Goal: Transaction & Acquisition: Subscribe to service/newsletter

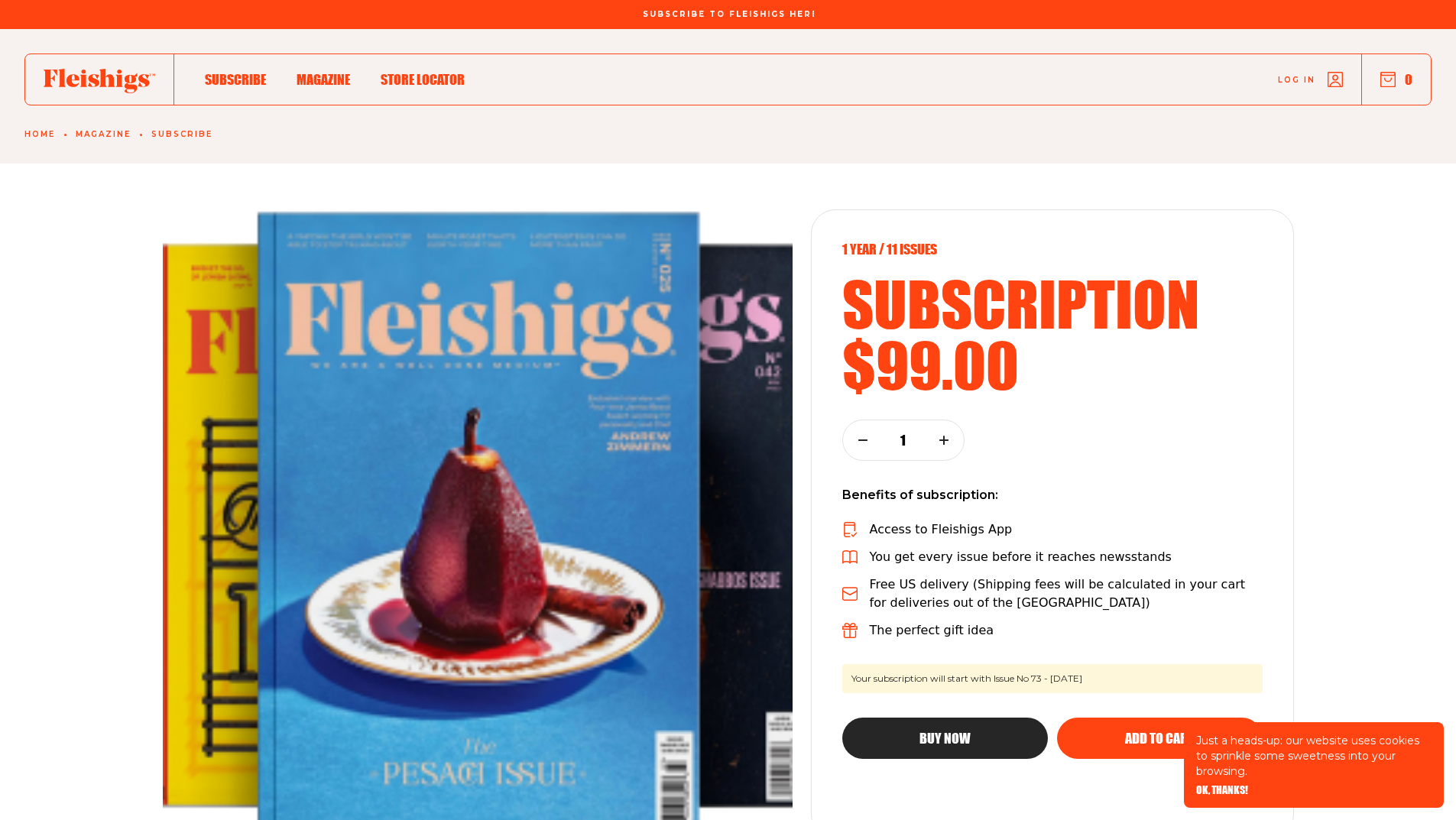
click at [654, 10] on span "Subscribe To Fleishigs Here" at bounding box center [728, 5] width 171 height 9
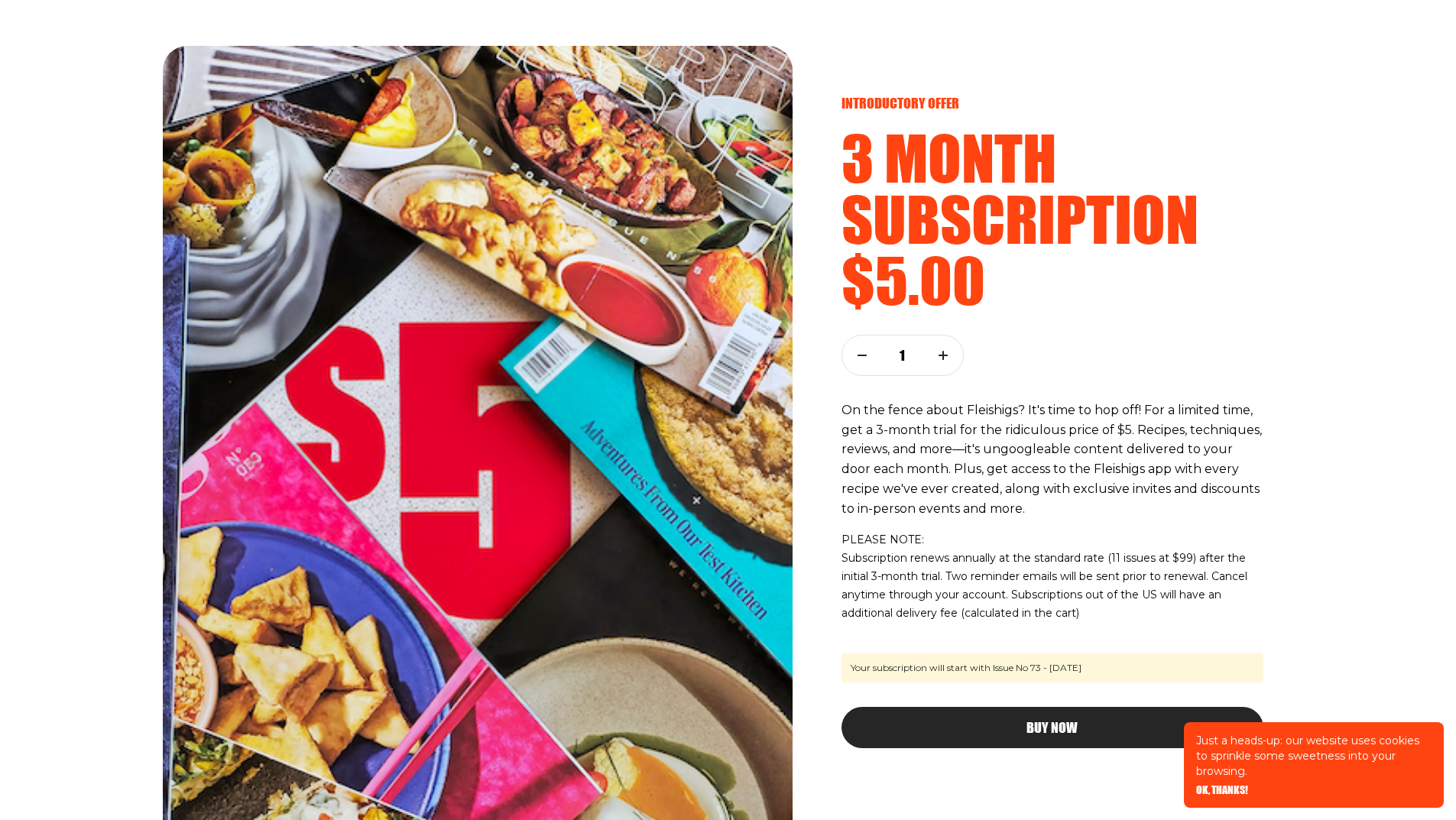
click at [950, 358] on button "button" at bounding box center [943, 355] width 40 height 40
click at [854, 365] on button "button" at bounding box center [862, 355] width 40 height 40
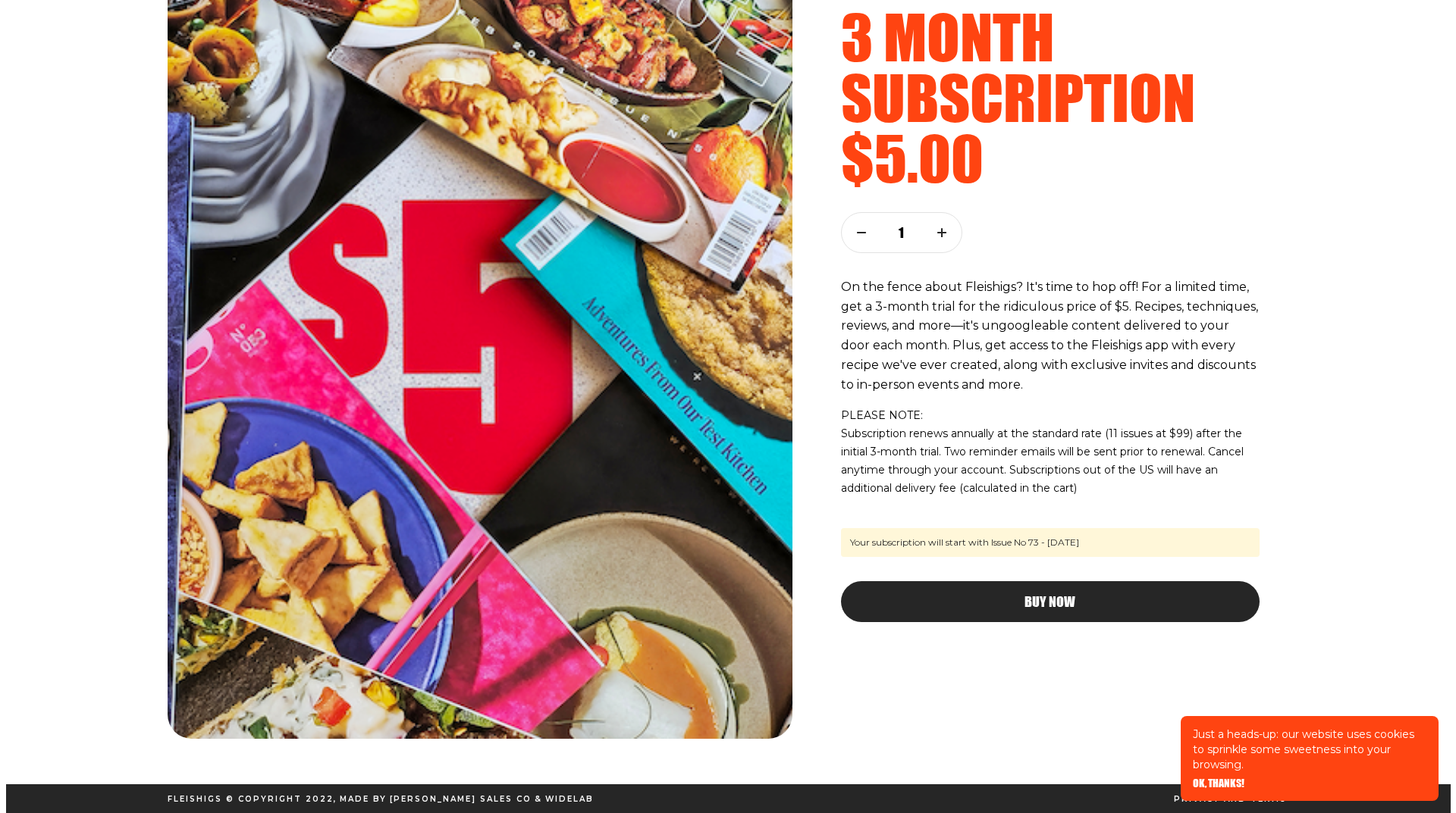
scroll to position [121, 0]
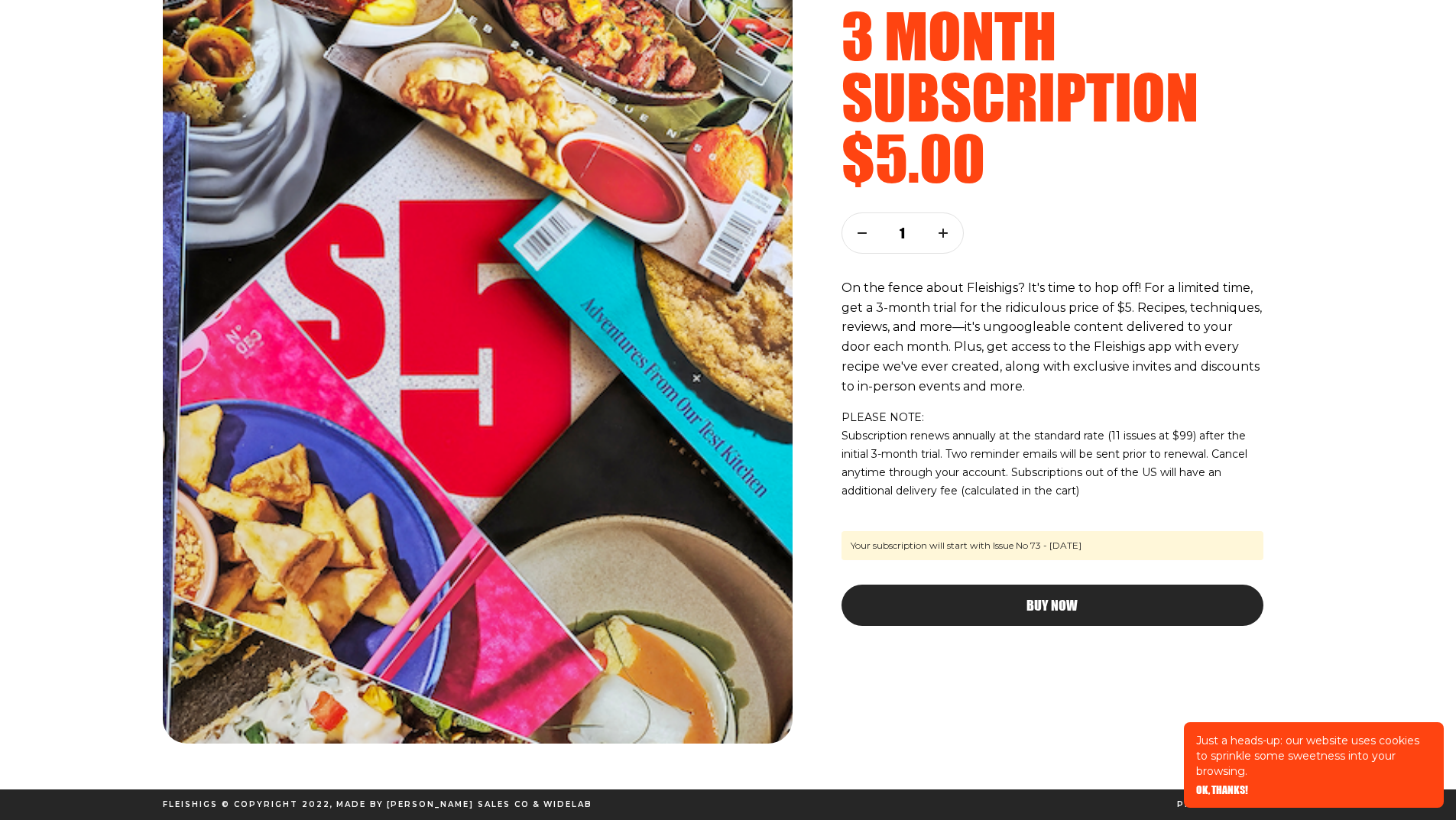
click at [1012, 608] on div "Buy Now" at bounding box center [1053, 605] width 361 height 14
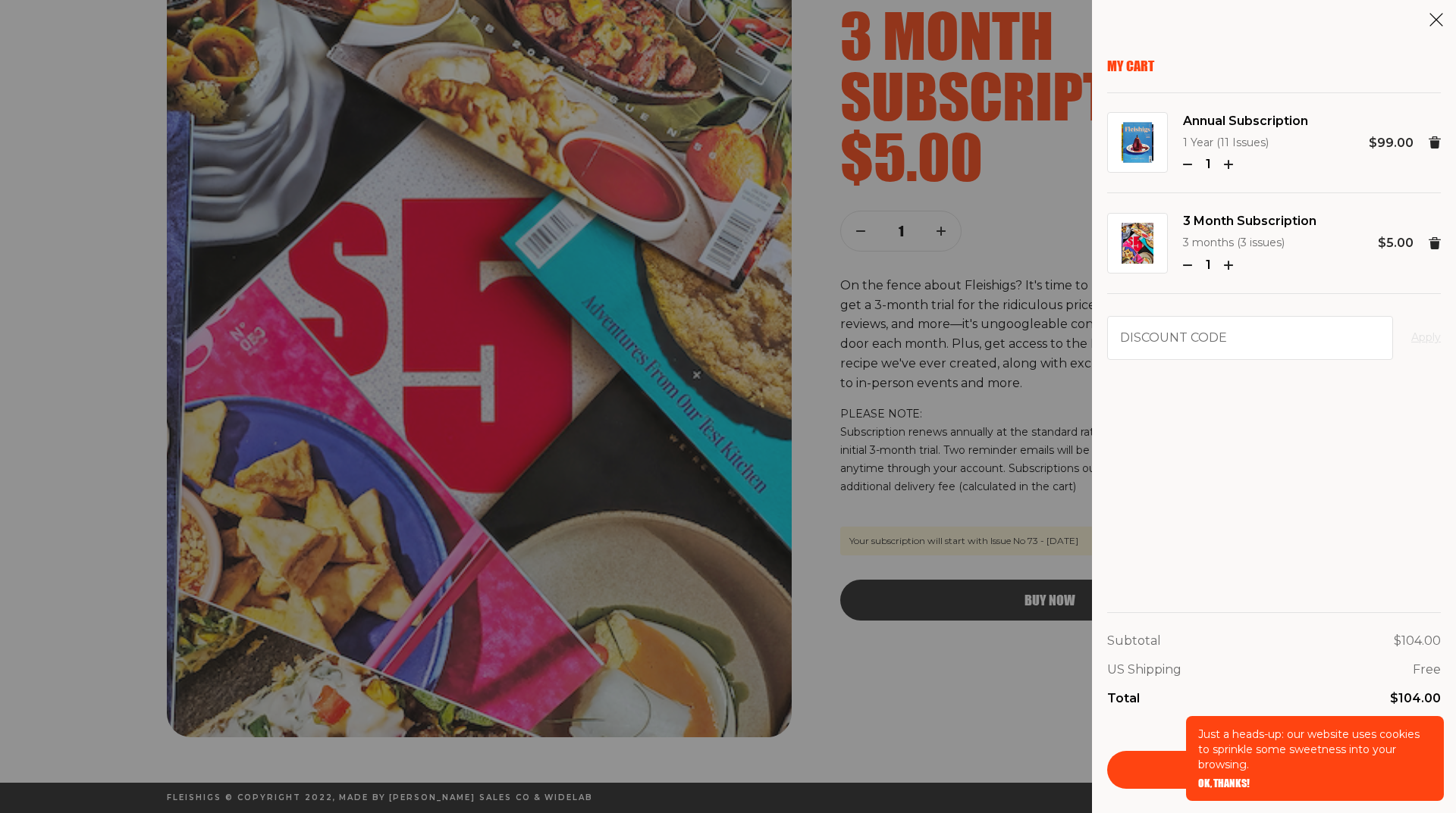
click at [1440, 139] on icon at bounding box center [1435, 142] width 12 height 12
click at [1210, 778] on span "OK, THANKS!" at bounding box center [1223, 773] width 51 height 10
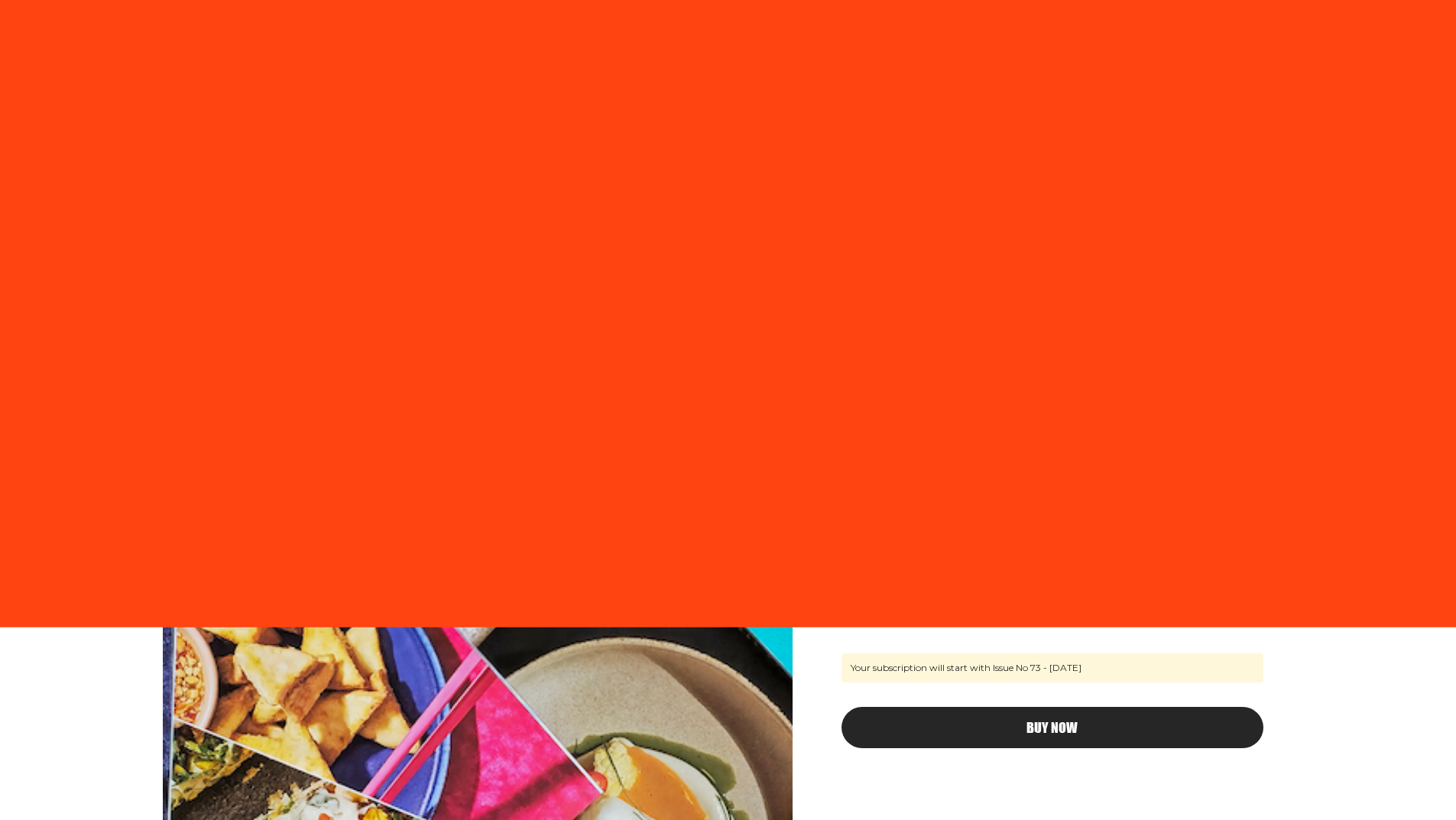
scroll to position [122, 0]
